Goal: Task Accomplishment & Management: Use online tool/utility

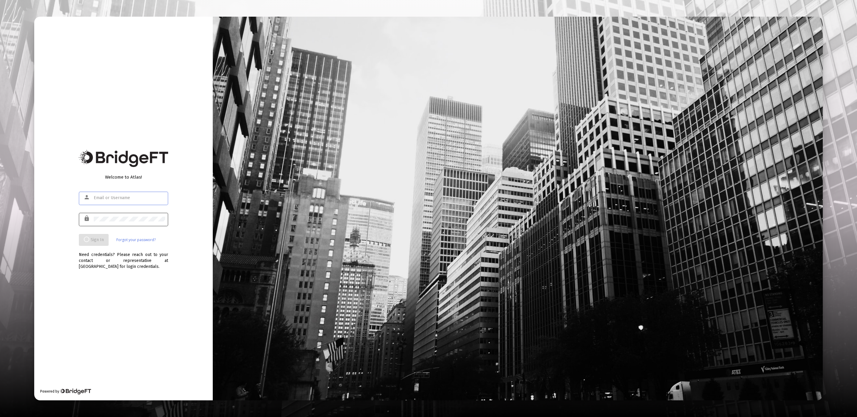
type input "[EMAIL_ADDRESS][DOMAIN_NAME]"
click at [129, 224] on div at bounding box center [129, 219] width 71 height 15
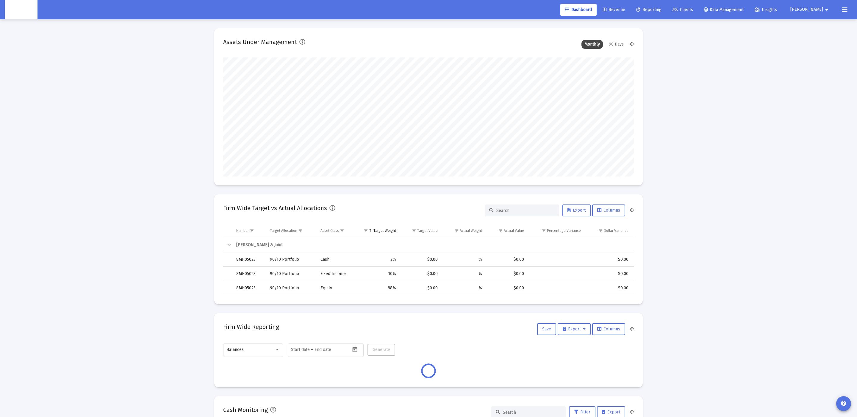
scroll to position [119, 222]
click at [693, 7] on span "Clients" at bounding box center [683, 9] width 21 height 5
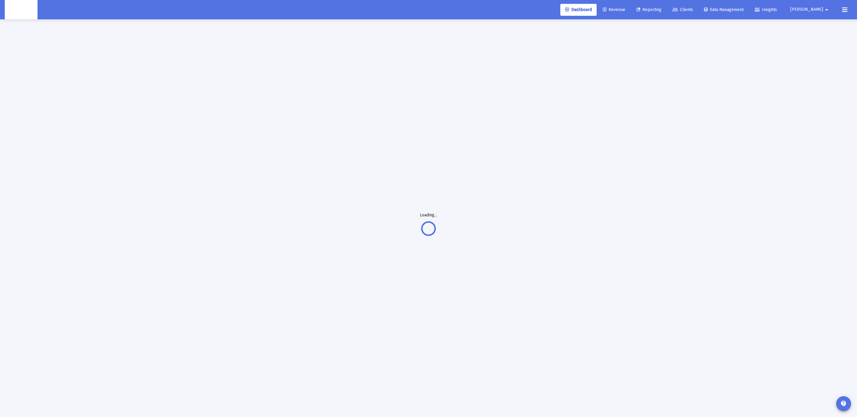
scroll to position [5, 0]
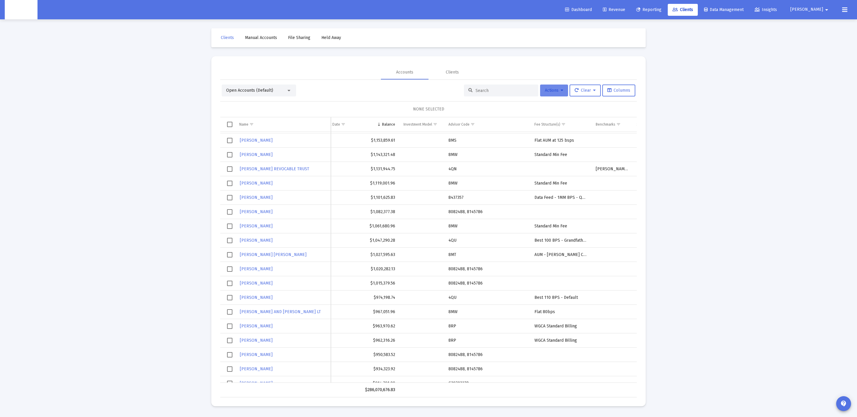
click at [548, 93] on button "Actions" at bounding box center [554, 91] width 28 height 12
click at [619, 137] on button "Export All Rows" at bounding box center [620, 134] width 40 height 14
